Goal: Information Seeking & Learning: Learn about a topic

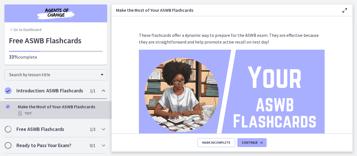
click at [228, 141] on span "Mark Incomplete" at bounding box center [216, 142] width 28 height 4
click at [232, 141] on span "Complete & continue" at bounding box center [229, 142] width 35 height 4
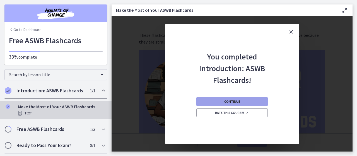
click at [252, 102] on button "Continue" at bounding box center [231, 101] width 71 height 9
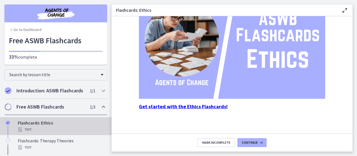
scroll to position [97, 0]
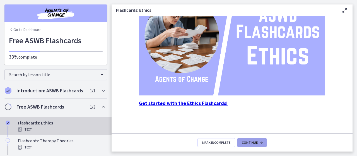
click at [260, 143] on icon at bounding box center [261, 142] width 6 height 4
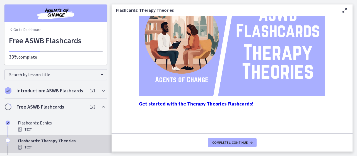
scroll to position [97, 0]
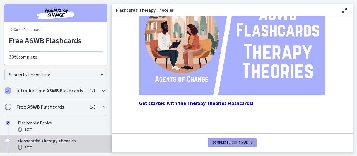
click at [252, 143] on icon at bounding box center [251, 142] width 6 height 4
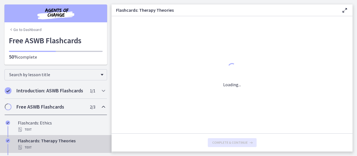
scroll to position [0, 0]
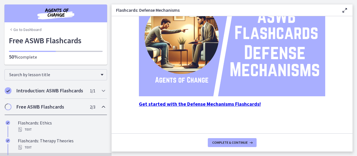
scroll to position [97, 0]
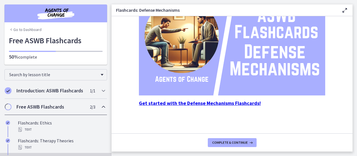
click at [240, 104] on strong "Get started with the Defense Mechanisms Flashcards!" at bounding box center [200, 103] width 122 height 6
click at [248, 145] on button "Complete & continue" at bounding box center [232, 142] width 49 height 9
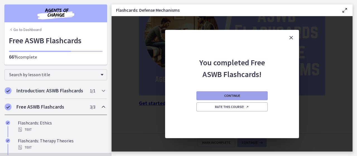
click at [252, 95] on button "Continue" at bounding box center [231, 95] width 71 height 9
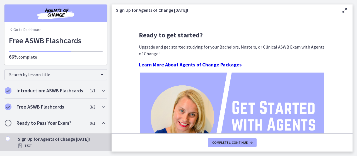
scroll to position [103, 0]
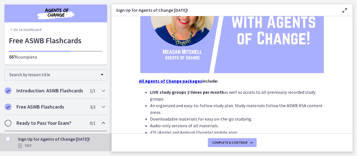
click at [182, 83] on strong "All Agents of Change packages" at bounding box center [170, 81] width 63 height 6
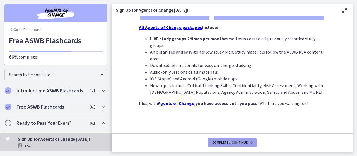
click at [242, 140] on button "Complete & continue" at bounding box center [232, 142] width 49 height 9
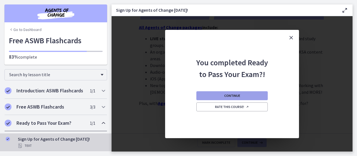
click at [253, 96] on button "Continue" at bounding box center [231, 95] width 71 height 9
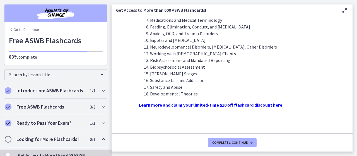
scroll to position [213, 0]
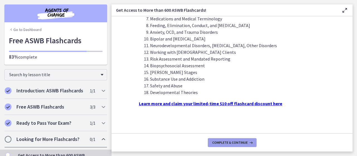
click at [248, 144] on icon at bounding box center [251, 142] width 6 height 4
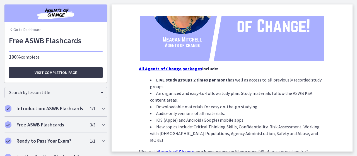
scroll to position [149, 0]
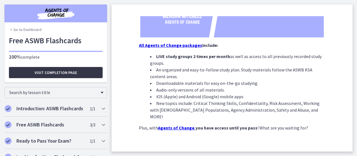
click at [86, 73] on button "Visit completion page" at bounding box center [56, 72] width 94 height 11
click at [76, 72] on button "Visit completion page" at bounding box center [56, 72] width 94 height 11
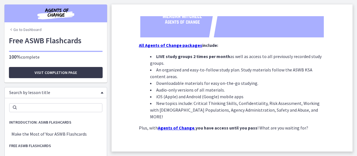
click at [101, 92] on span "Chapters" at bounding box center [102, 93] width 3 height 2
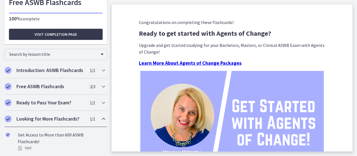
scroll to position [0, 0]
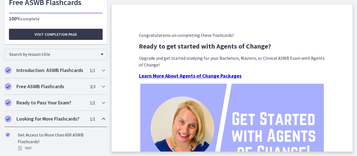
click at [296, 114] on img at bounding box center [232, 135] width 184 height 103
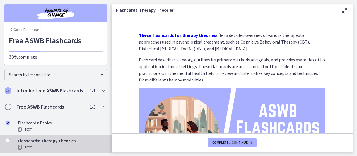
click at [36, 30] on link "Go to Dashboard" at bounding box center [25, 30] width 33 height 6
